Goal: Task Accomplishment & Management: Complete application form

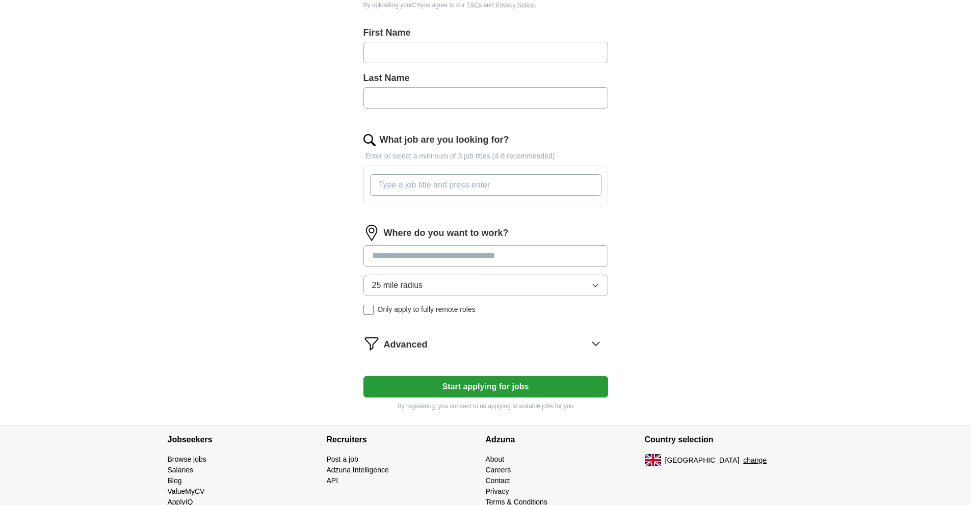
scroll to position [284, 0]
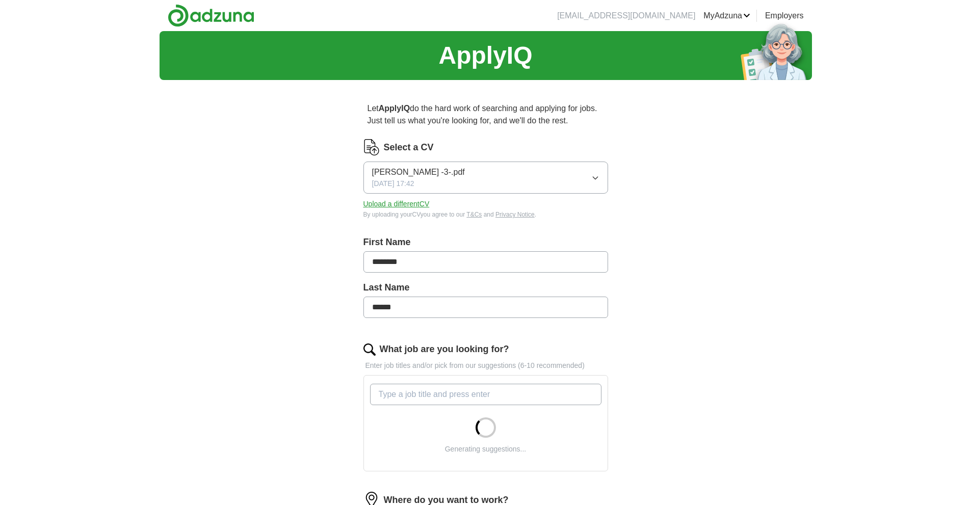
click at [229, 16] on img at bounding box center [211, 15] width 87 height 23
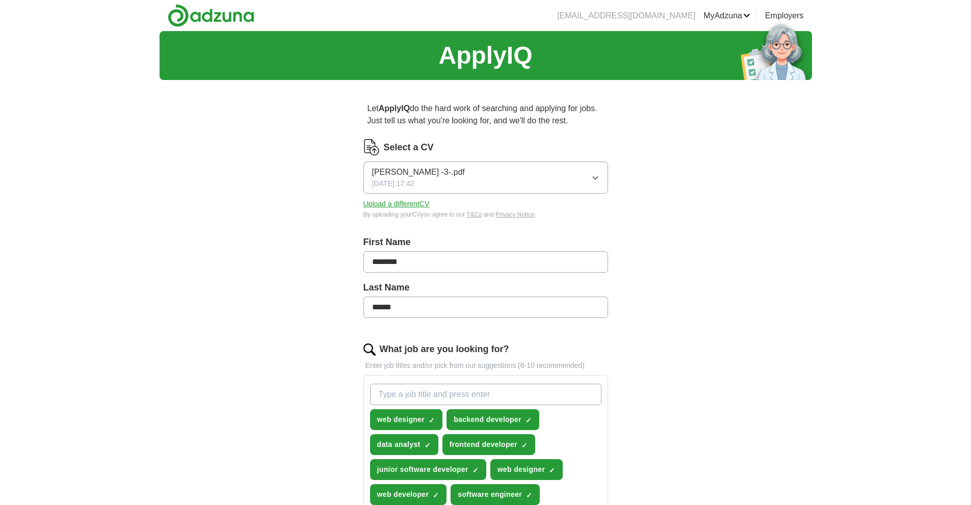
drag, startPoint x: 272, startPoint y: 160, endPoint x: 263, endPoint y: 160, distance: 8.7
